Goal: Complete application form

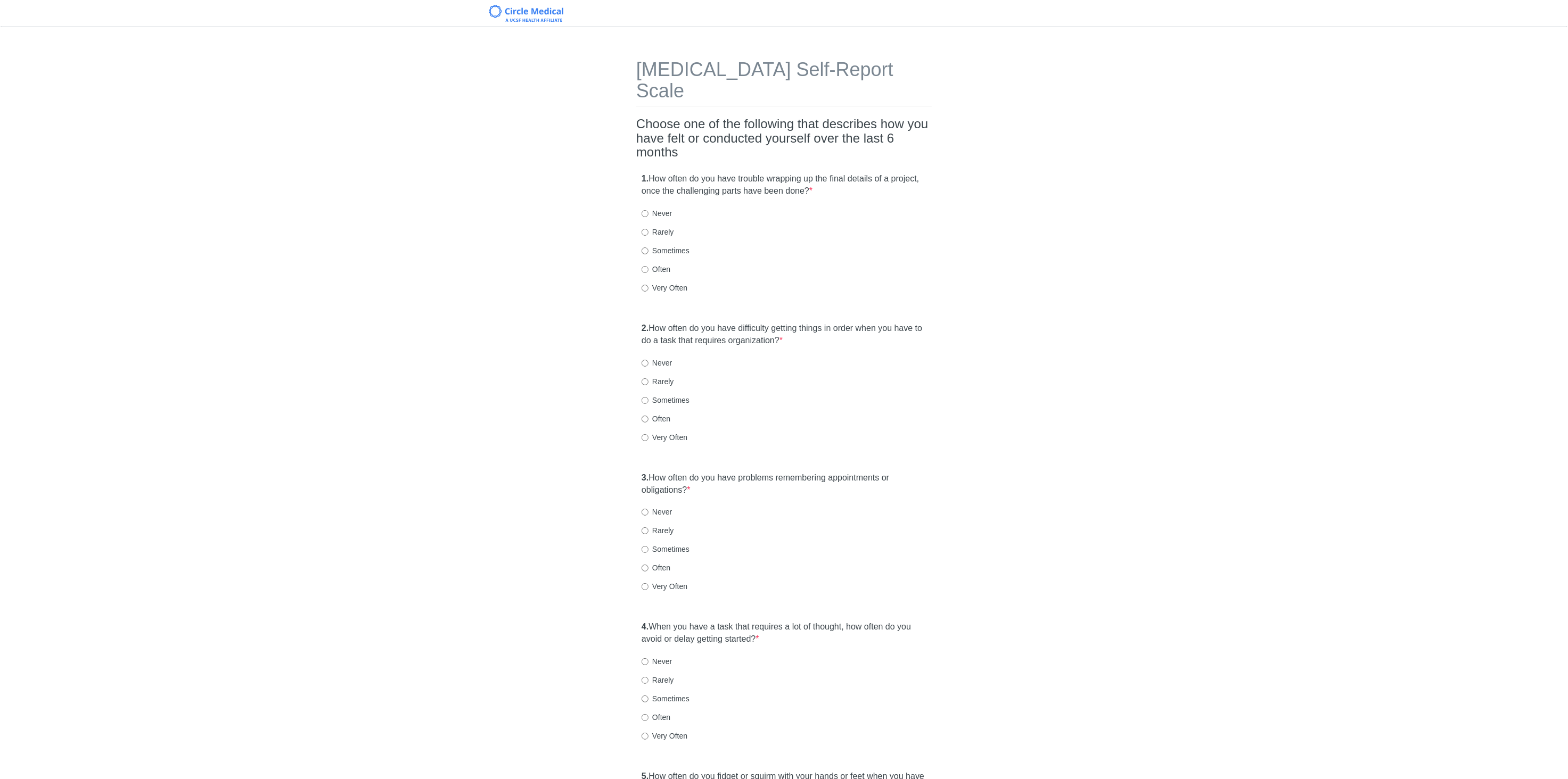
click at [669, 246] on label "Sometimes" at bounding box center [665, 251] width 48 height 11
click at [649, 248] on input "Sometimes" at bounding box center [645, 251] width 7 height 7
radio input "true"
click at [671, 376] on label "Rarely" at bounding box center [657, 382] width 32 height 11
click at [649, 378] on input "Rarely" at bounding box center [645, 382] width 7 height 7
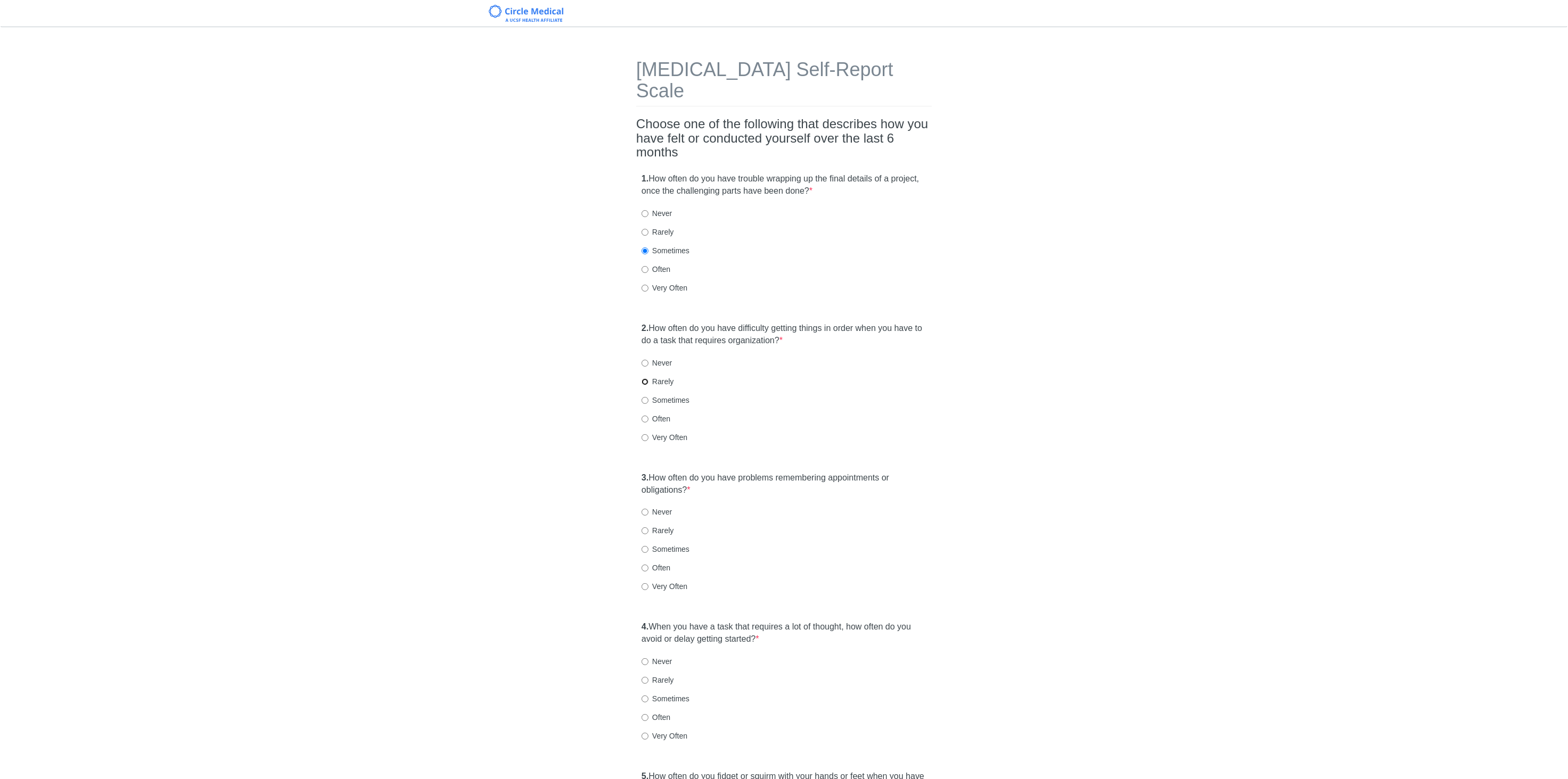
radio input "true"
click at [672, 395] on label "Sometimes" at bounding box center [665, 401] width 48 height 11
click at [649, 397] on input "Sometimes" at bounding box center [645, 401] width 7 height 7
radio input "true"
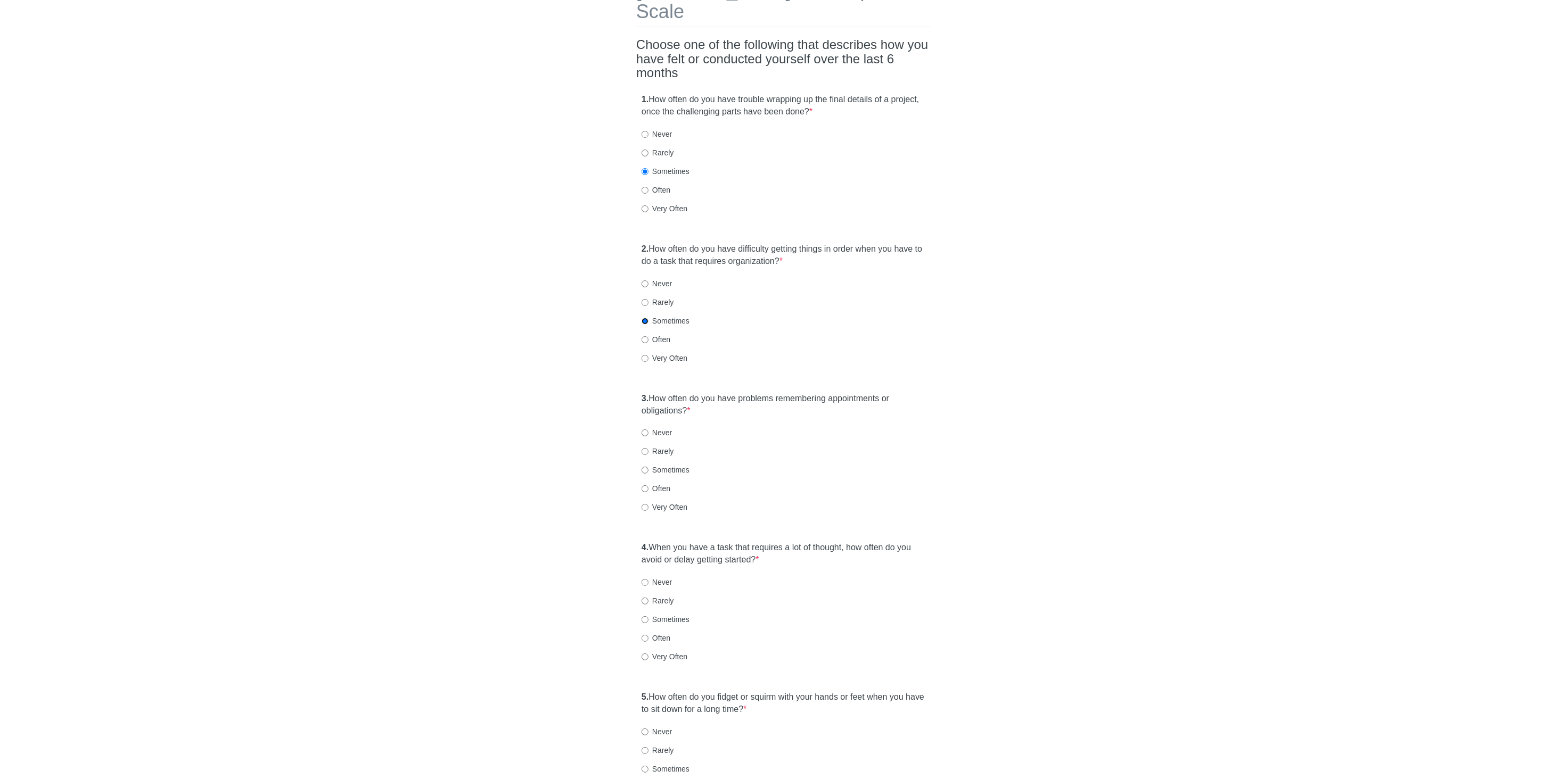
scroll to position [149, 0]
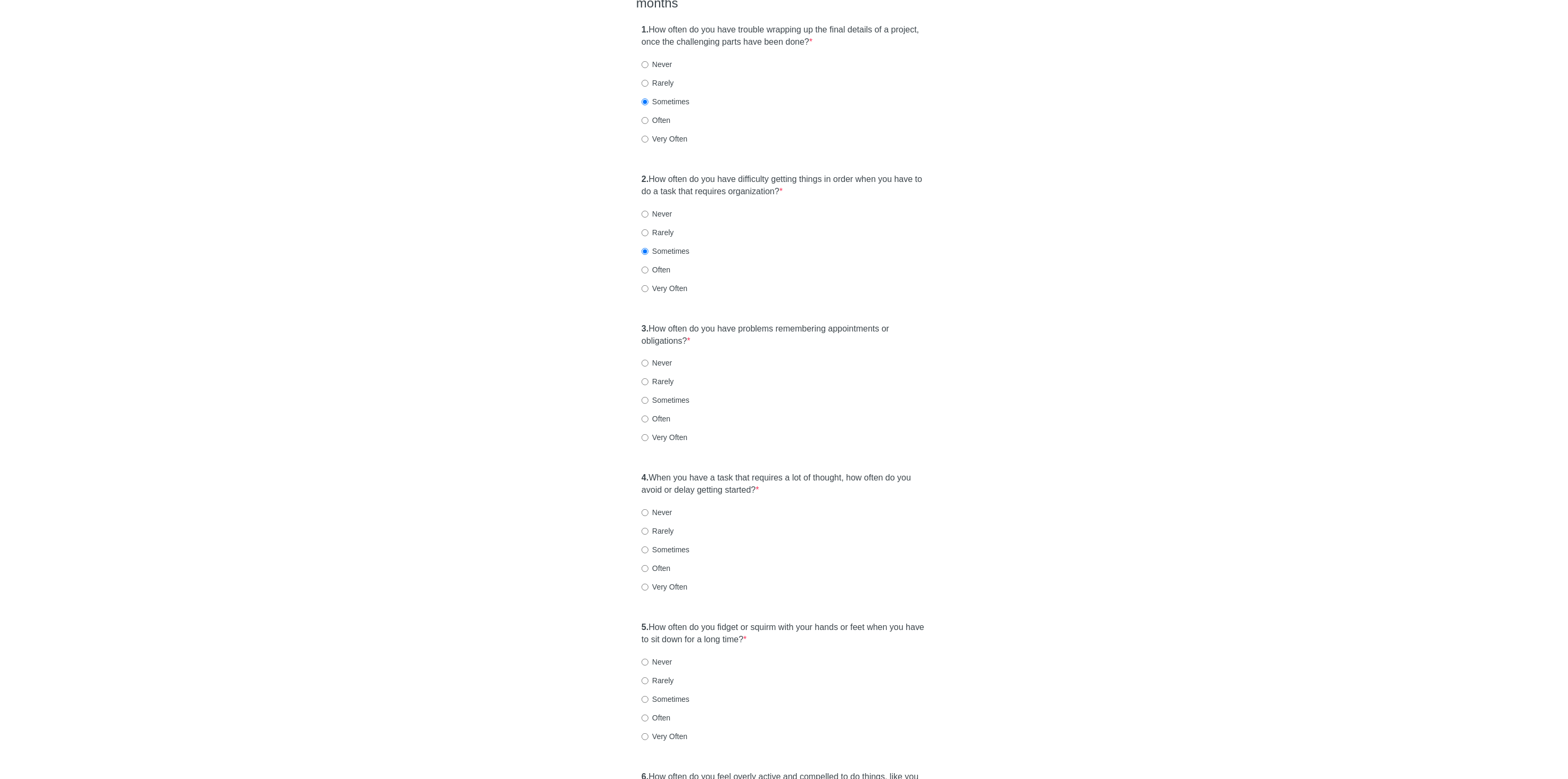
click at [662, 376] on label "Rarely" at bounding box center [657, 382] width 32 height 11
click at [649, 378] on input "Rarely" at bounding box center [645, 382] width 7 height 7
radio input "true"
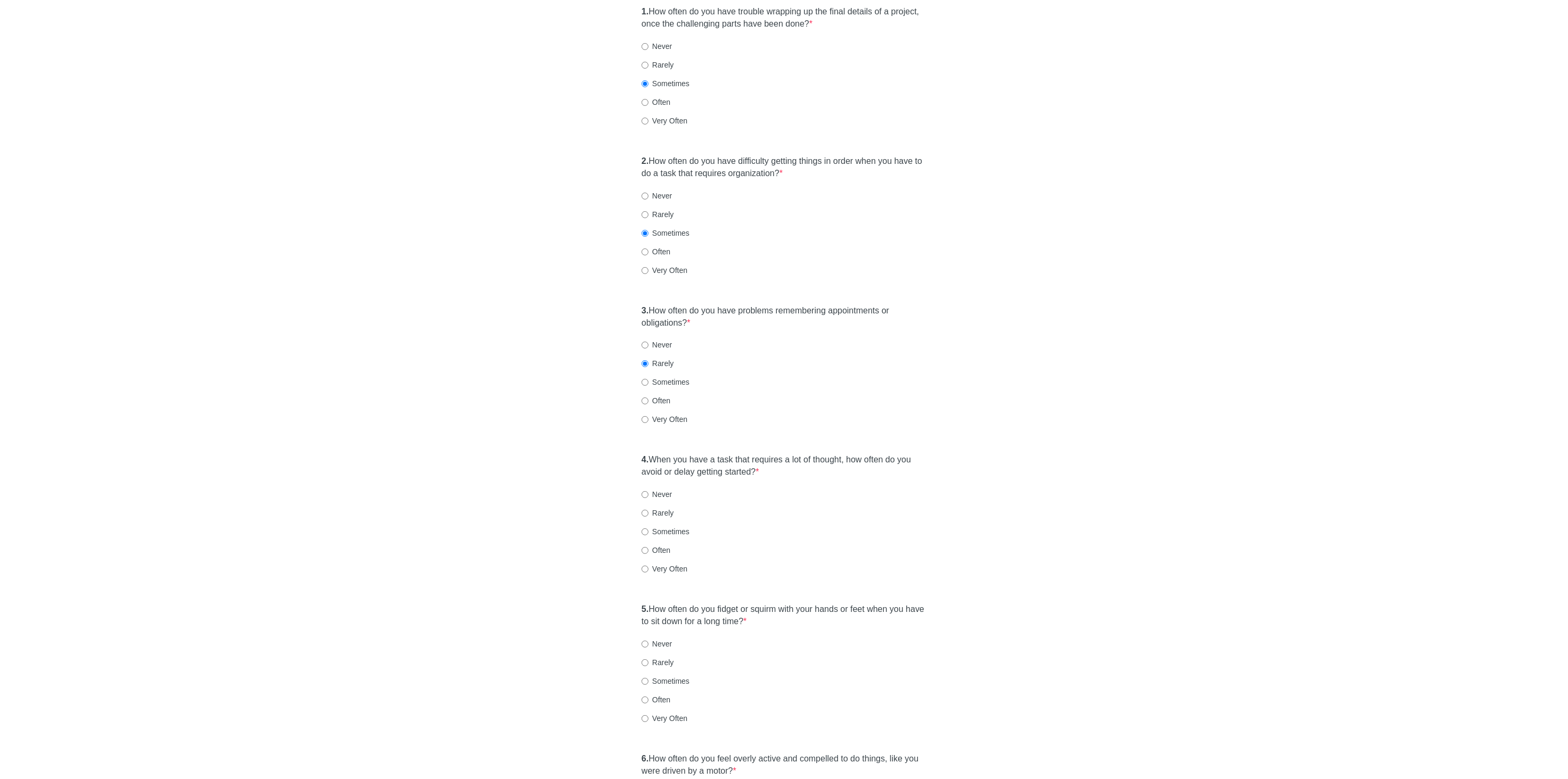
click at [659, 526] on label "Sometimes" at bounding box center [665, 532] width 48 height 11
click at [649, 529] on input "Sometimes" at bounding box center [645, 532] width 7 height 7
radio input "true"
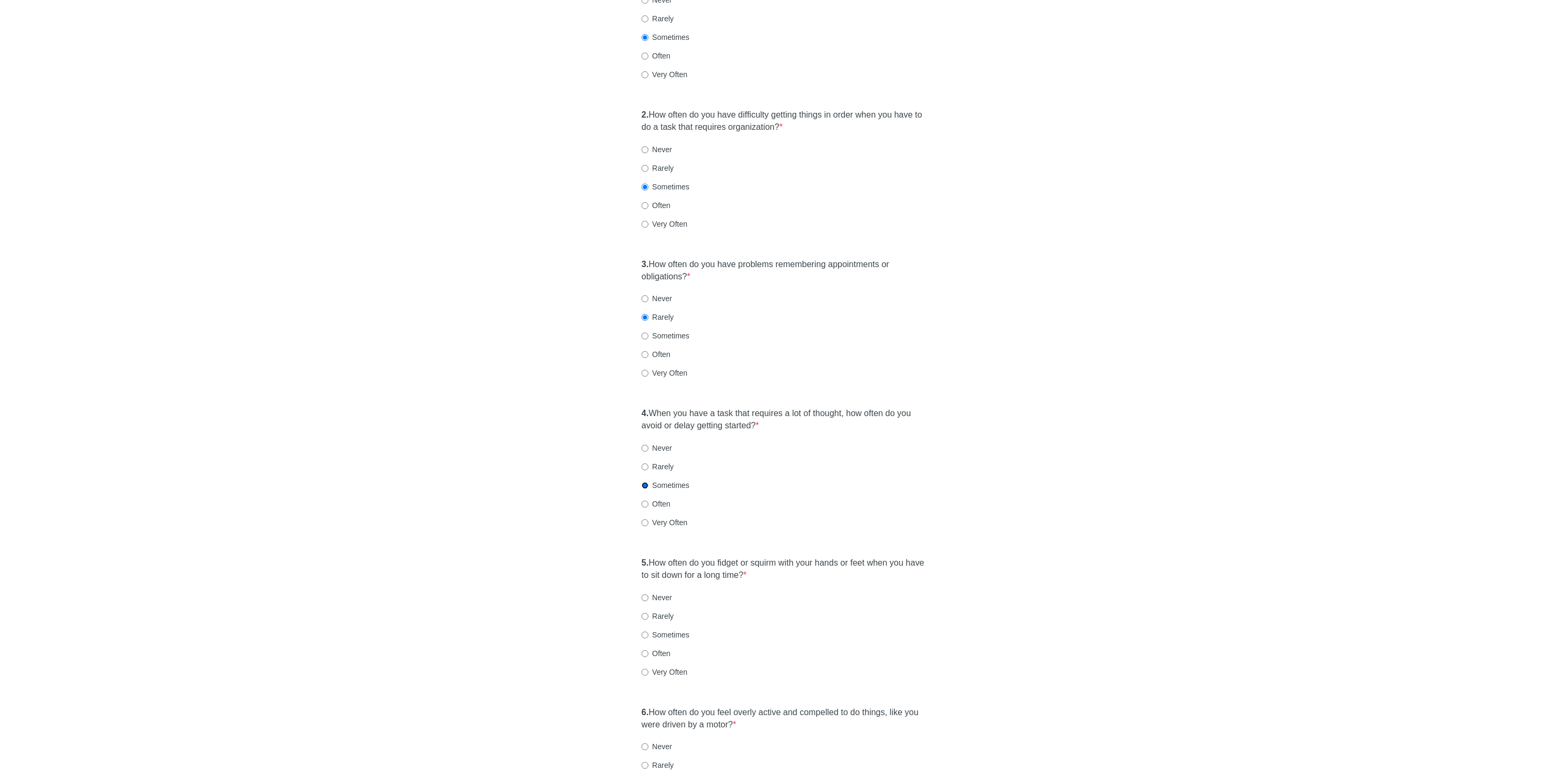
scroll to position [223, 0]
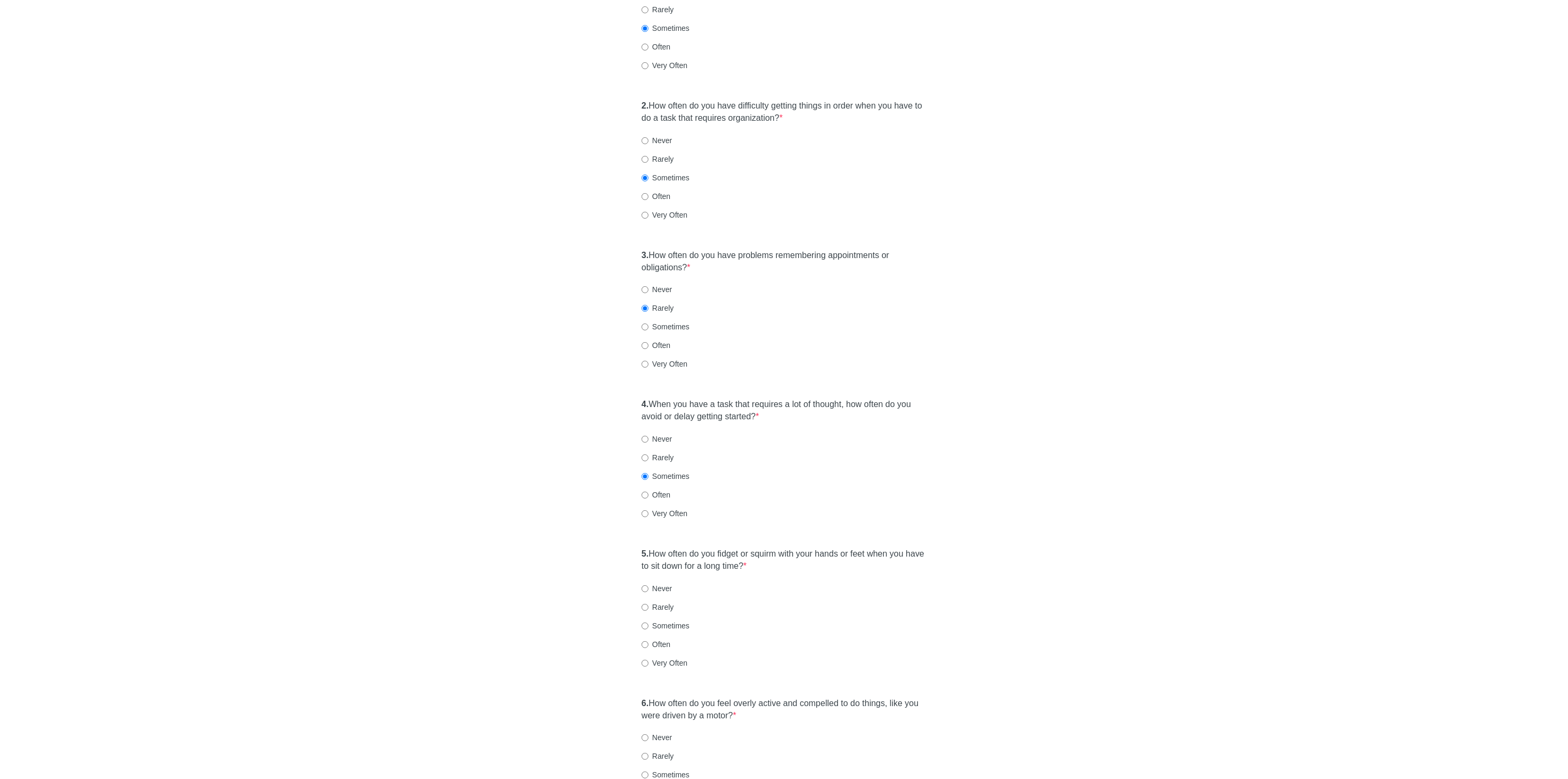
click at [661, 602] on label "Rarely" at bounding box center [657, 607] width 32 height 11
click at [649, 604] on input "Rarely" at bounding box center [645, 607] width 7 height 7
radio input "true"
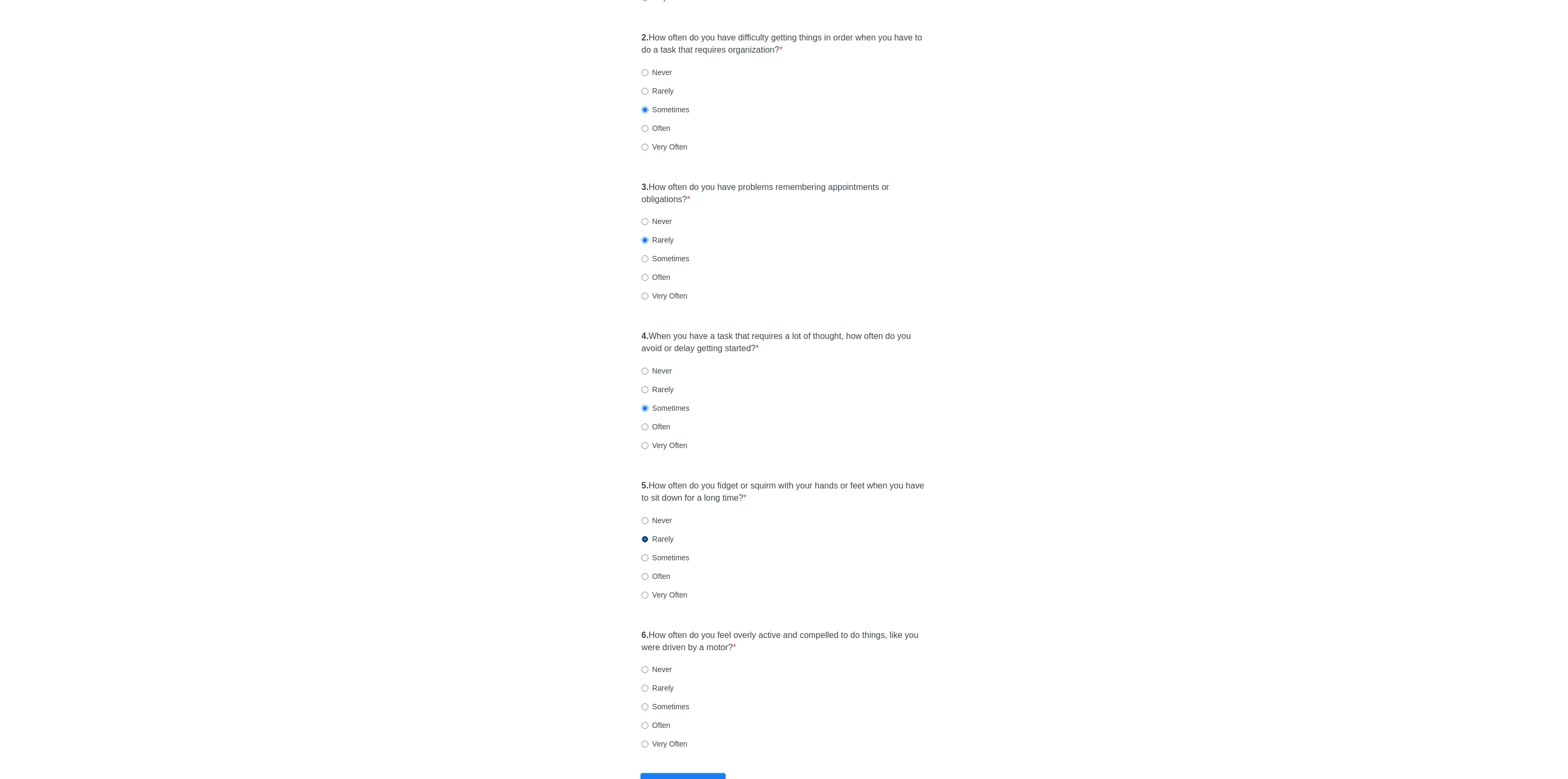
scroll to position [328, 0]
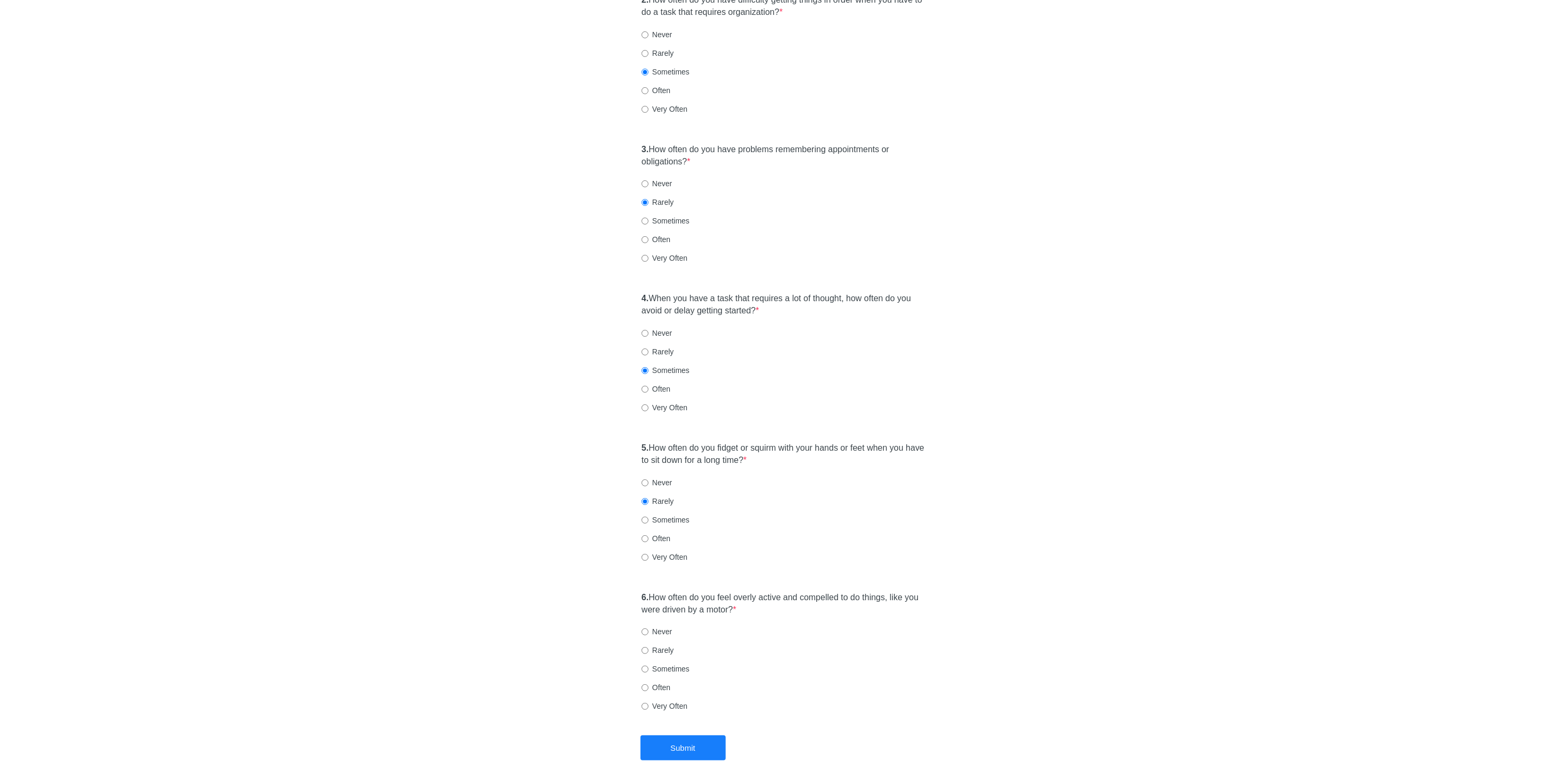
click at [661, 645] on label "Rarely" at bounding box center [657, 651] width 32 height 11
click at [649, 648] on input "Rarely" at bounding box center [645, 651] width 7 height 7
radio input "true"
click at [702, 736] on button "Submit" at bounding box center [683, 748] width 85 height 25
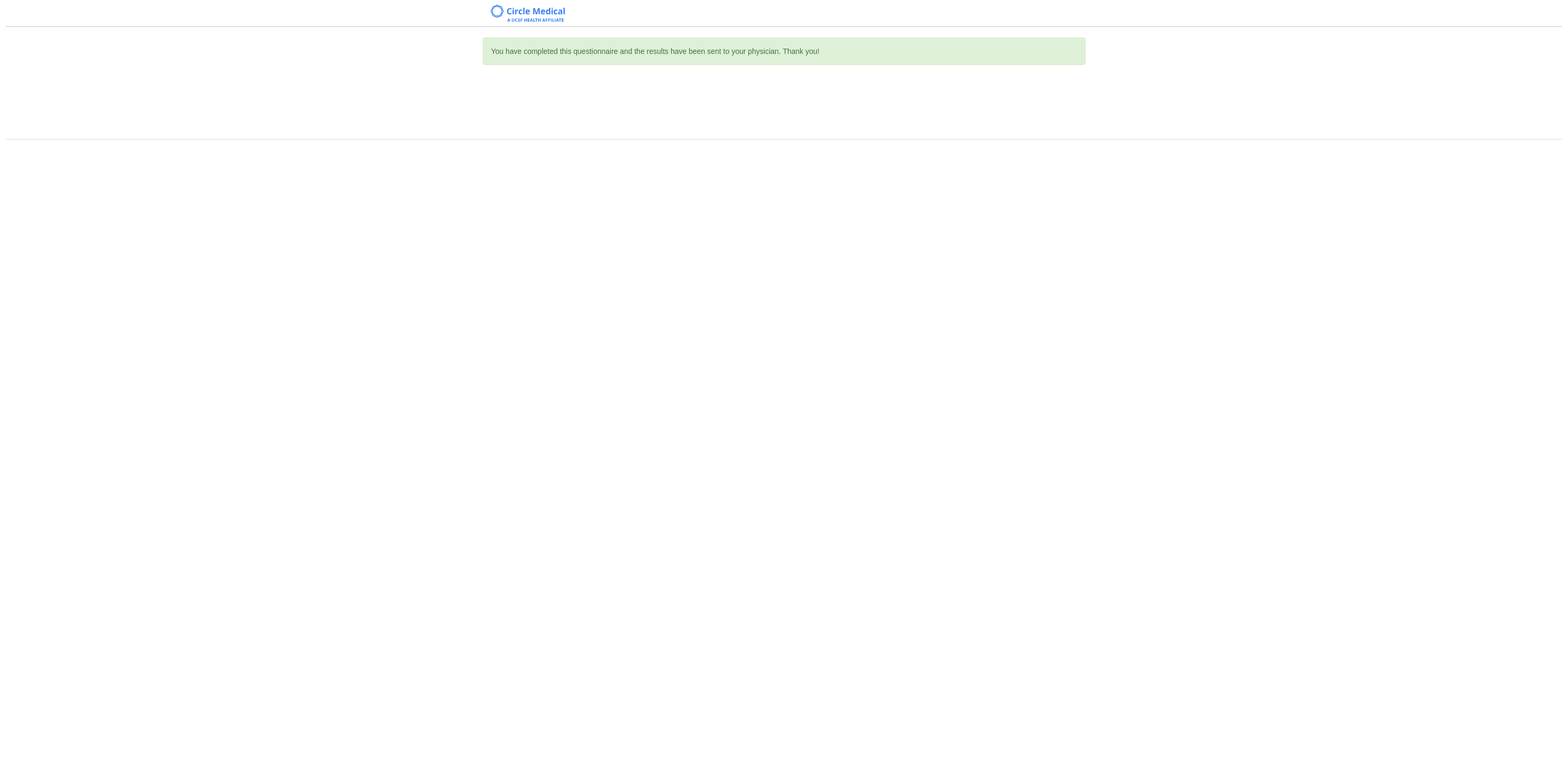
scroll to position [0, 0]
